Goal: Transaction & Acquisition: Subscribe to service/newsletter

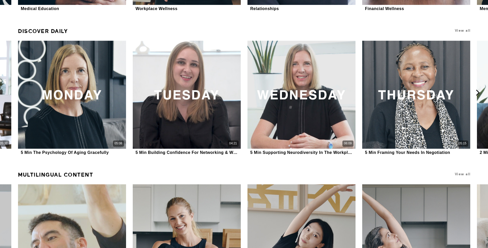
scroll to position [360, 0]
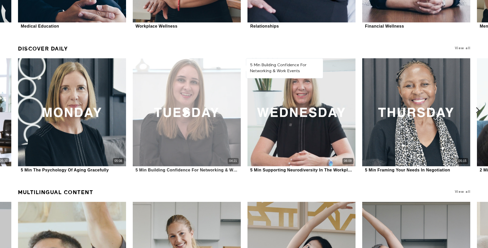
click at [209, 149] on div "04:21" at bounding box center [187, 112] width 108 height 108
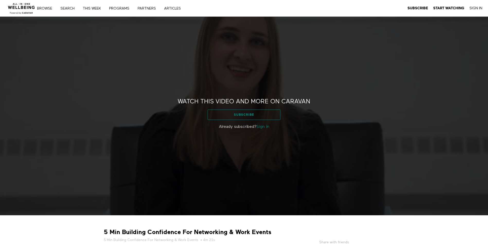
click at [249, 116] on link "Subscribe" at bounding box center [244, 114] width 73 height 10
